Goal: Check status: Check status

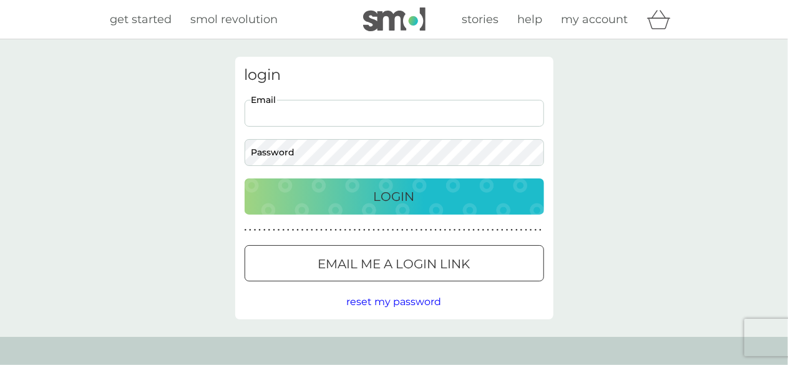
click at [302, 116] on input "Email" at bounding box center [393, 113] width 299 height 27
type input "shettypreethi0909@gmail.com"
click at [244, 178] on button "Login" at bounding box center [393, 196] width 299 height 36
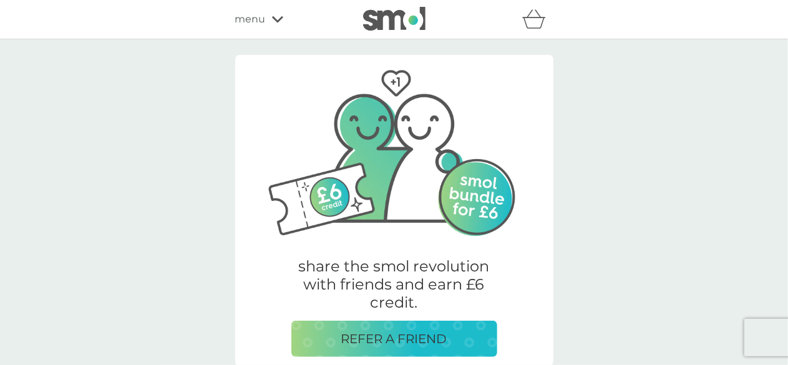
click at [269, 14] on div "menu" at bounding box center [288, 19] width 106 height 16
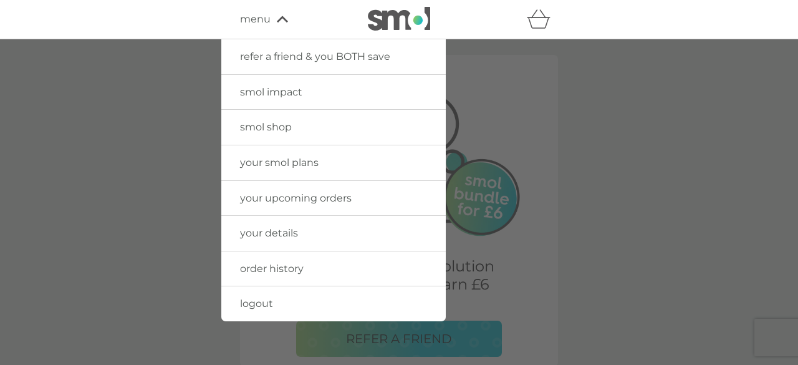
click at [272, 267] on span "order history" at bounding box center [272, 269] width 64 height 12
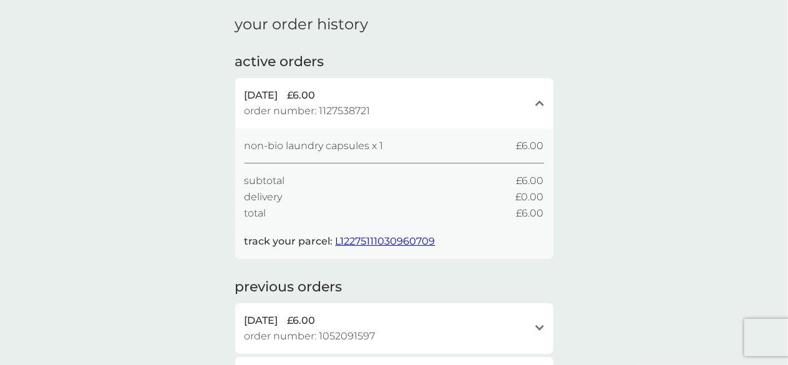
scroll to position [42, 0]
click at [387, 239] on span "L12275111030960709" at bounding box center [386, 240] width 100 height 12
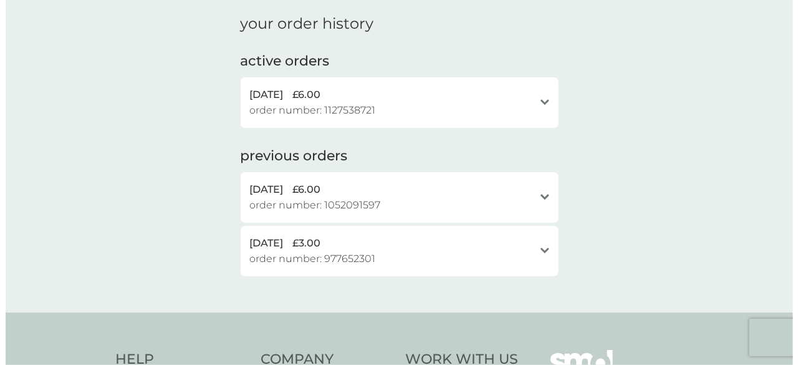
scroll to position [0, 0]
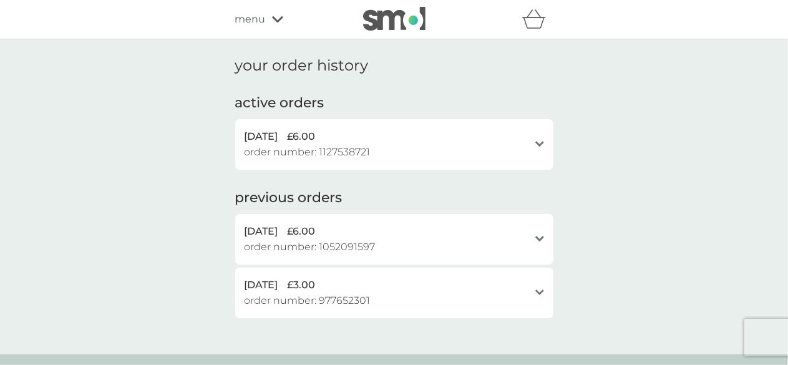
click at [281, 27] on div "menu" at bounding box center [288, 19] width 106 height 16
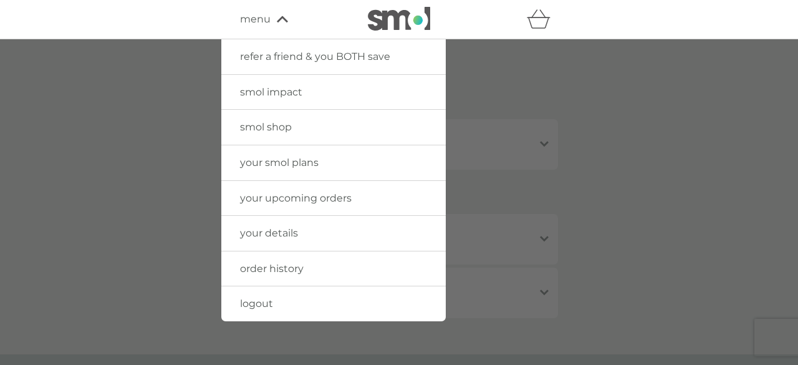
click at [261, 297] on span "logout" at bounding box center [256, 303] width 33 height 12
